Goal: Task Accomplishment & Management: Manage account settings

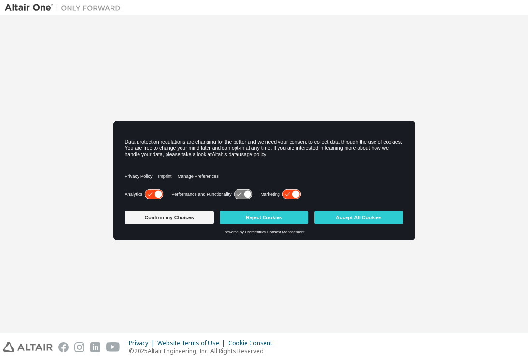
click at [153, 196] on icon at bounding box center [154, 194] width 18 height 9
click at [289, 194] on icon at bounding box center [291, 194] width 18 height 9
click at [269, 218] on button "Reject Cookies" at bounding box center [264, 217] width 89 height 14
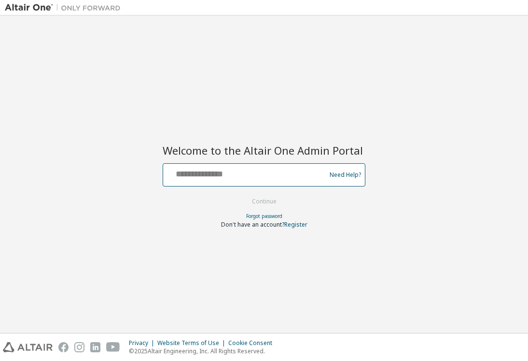
click at [223, 177] on input "text" at bounding box center [246, 173] width 158 height 14
type input "**********"
click at [242, 194] on button "Continue" at bounding box center [264, 201] width 45 height 14
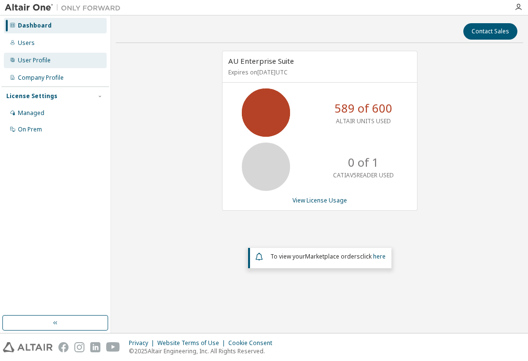
click at [55, 61] on div "User Profile" at bounding box center [55, 60] width 103 height 15
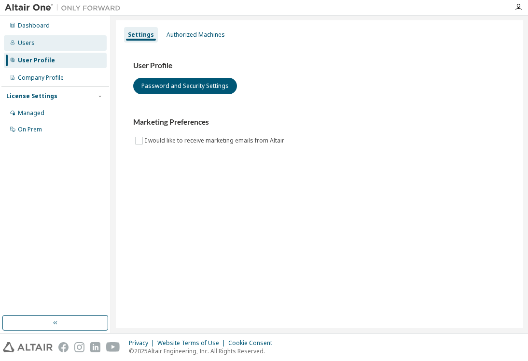
click at [27, 41] on div "Users" at bounding box center [26, 43] width 17 height 8
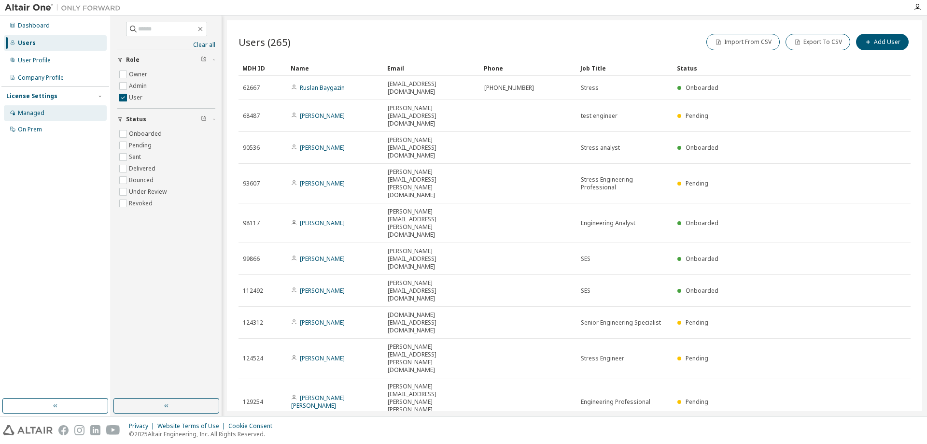
click at [38, 115] on div "Managed" at bounding box center [31, 113] width 27 height 8
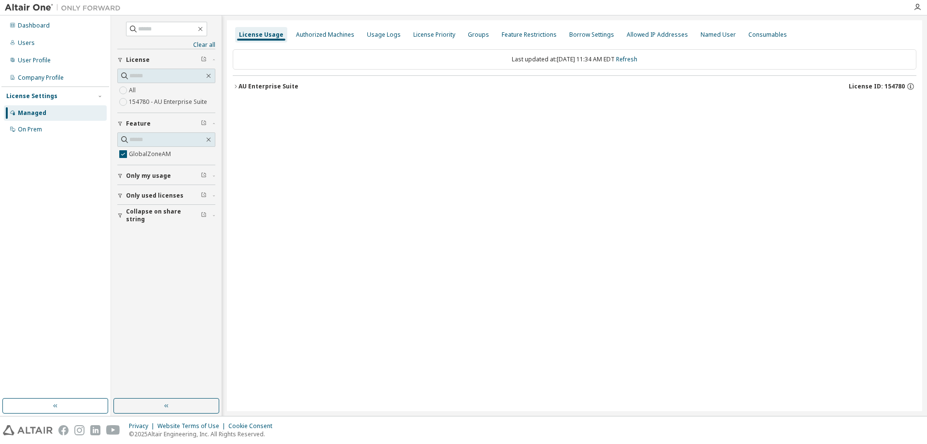
click at [236, 86] on icon "button" at bounding box center [236, 85] width 2 height 3
click at [246, 106] on icon "button" at bounding box center [244, 106] width 6 height 6
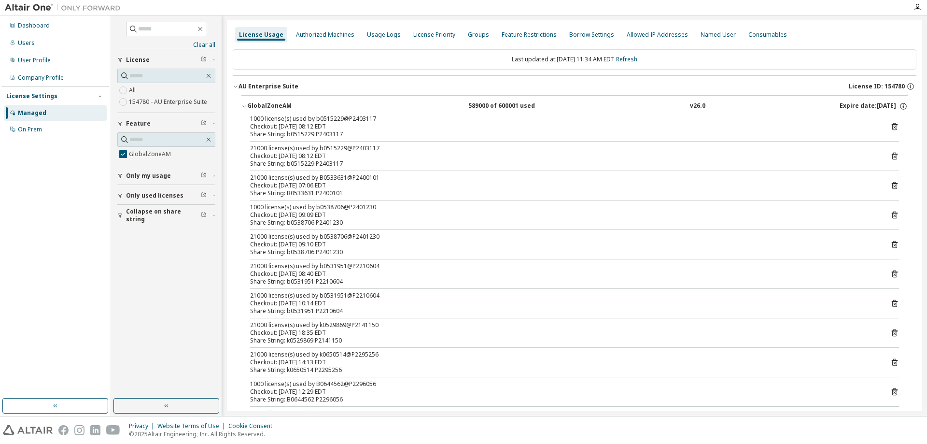
click at [401, 179] on div "21000 license(s) used by B0533631@P2400101" at bounding box center [562, 178] width 625 height 8
click at [317, 130] on div "Share String: b0515229:P2403117" at bounding box center [562, 134] width 625 height 8
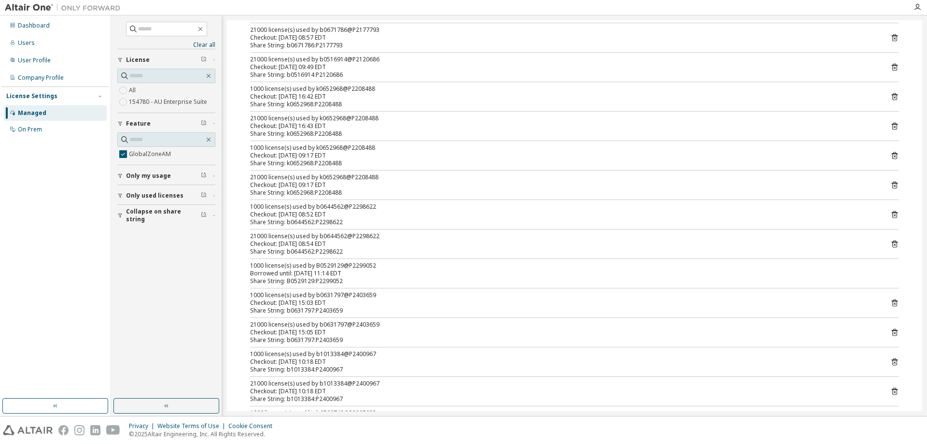
scroll to position [1338, 0]
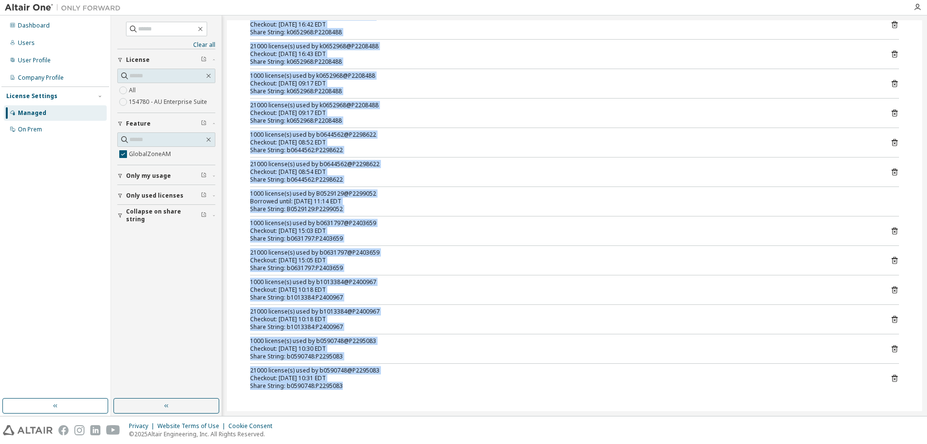
drag, startPoint x: 251, startPoint y: 118, endPoint x: 358, endPoint y: 388, distance: 290.3
copy div "1000 license(s) used by b0515229@P2403117 Checkout: 2025-10-09 08:12 EDT Share …"
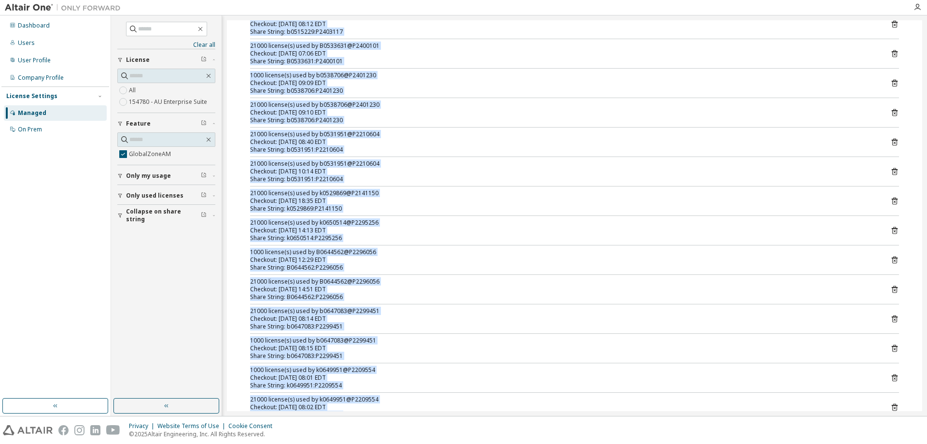
scroll to position [0, 0]
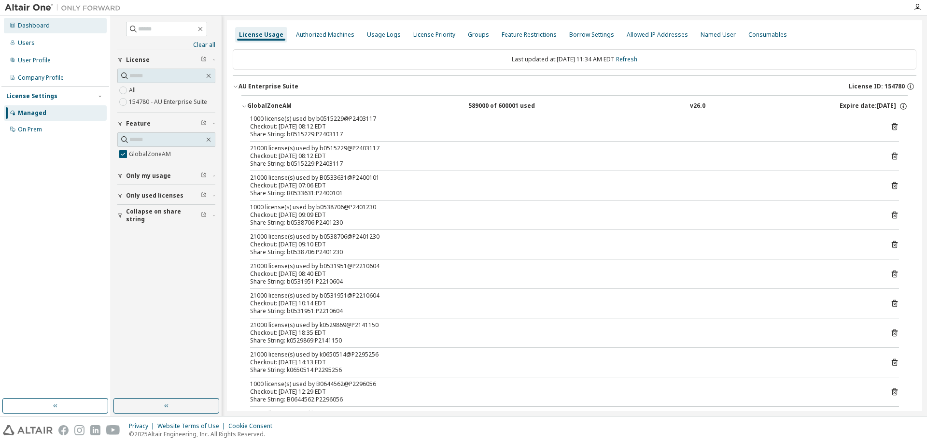
click at [29, 28] on div "Dashboard" at bounding box center [34, 26] width 32 height 8
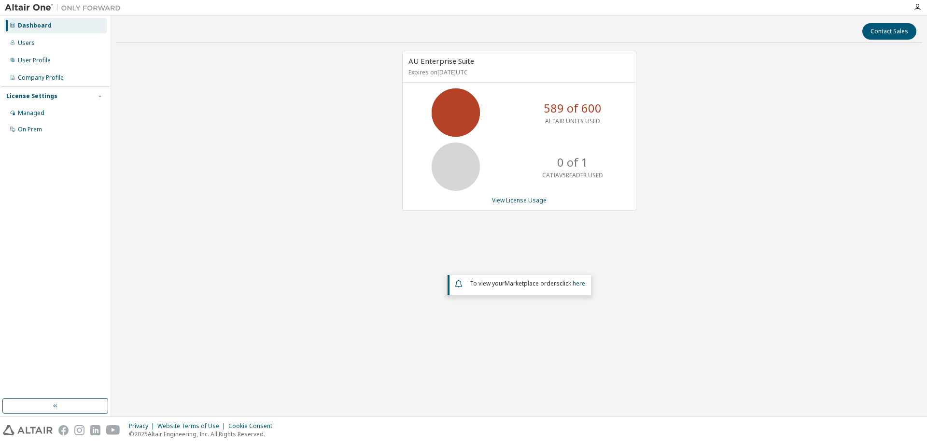
click at [348, 265] on div "AU Enterprise Suite Expires on December 31, 2025 UTC 589 of 600 ALTAIR UNITS US…" at bounding box center [519, 195] width 806 height 288
click at [21, 107] on div "Managed" at bounding box center [55, 112] width 103 height 15
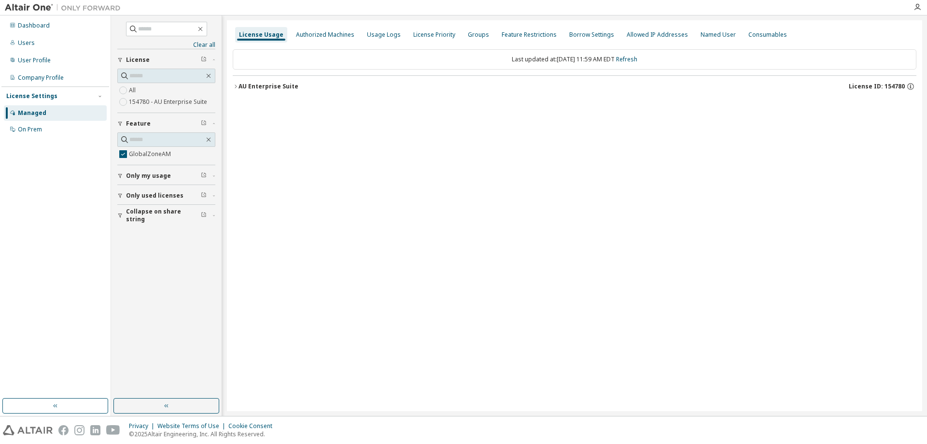
click at [236, 85] on icon "button" at bounding box center [236, 86] width 6 height 6
click at [245, 106] on icon "button" at bounding box center [244, 106] width 6 height 6
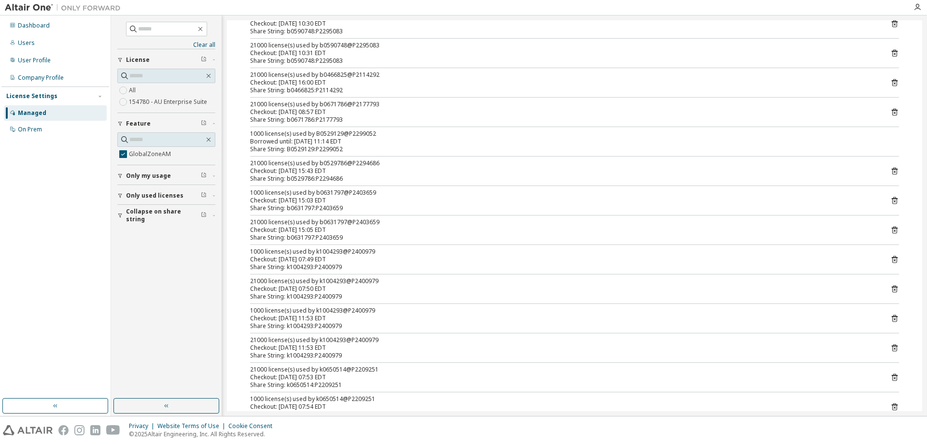
scroll to position [1397, 0]
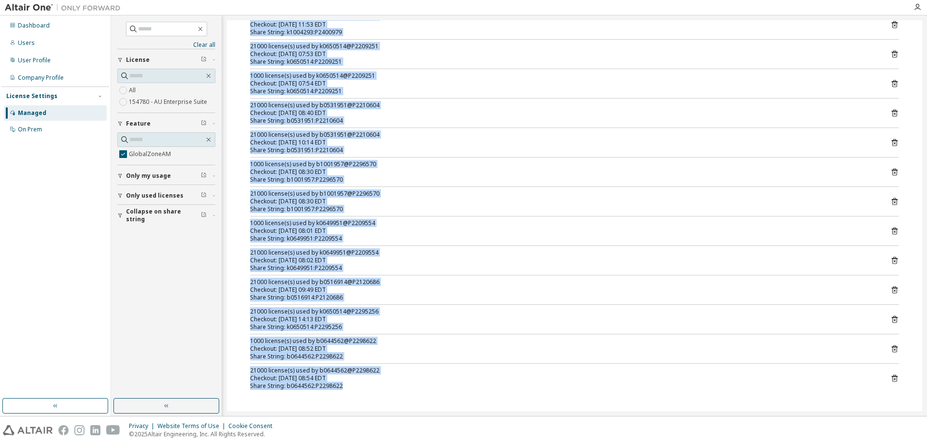
drag, startPoint x: 251, startPoint y: 117, endPoint x: 378, endPoint y: 384, distance: 295.3
copy div "21000 license(s) used by k0529869@P2141150 Checkout: [DATE] 18:35 EDT Share Str…"
